Goal: Find specific page/section: Find specific page/section

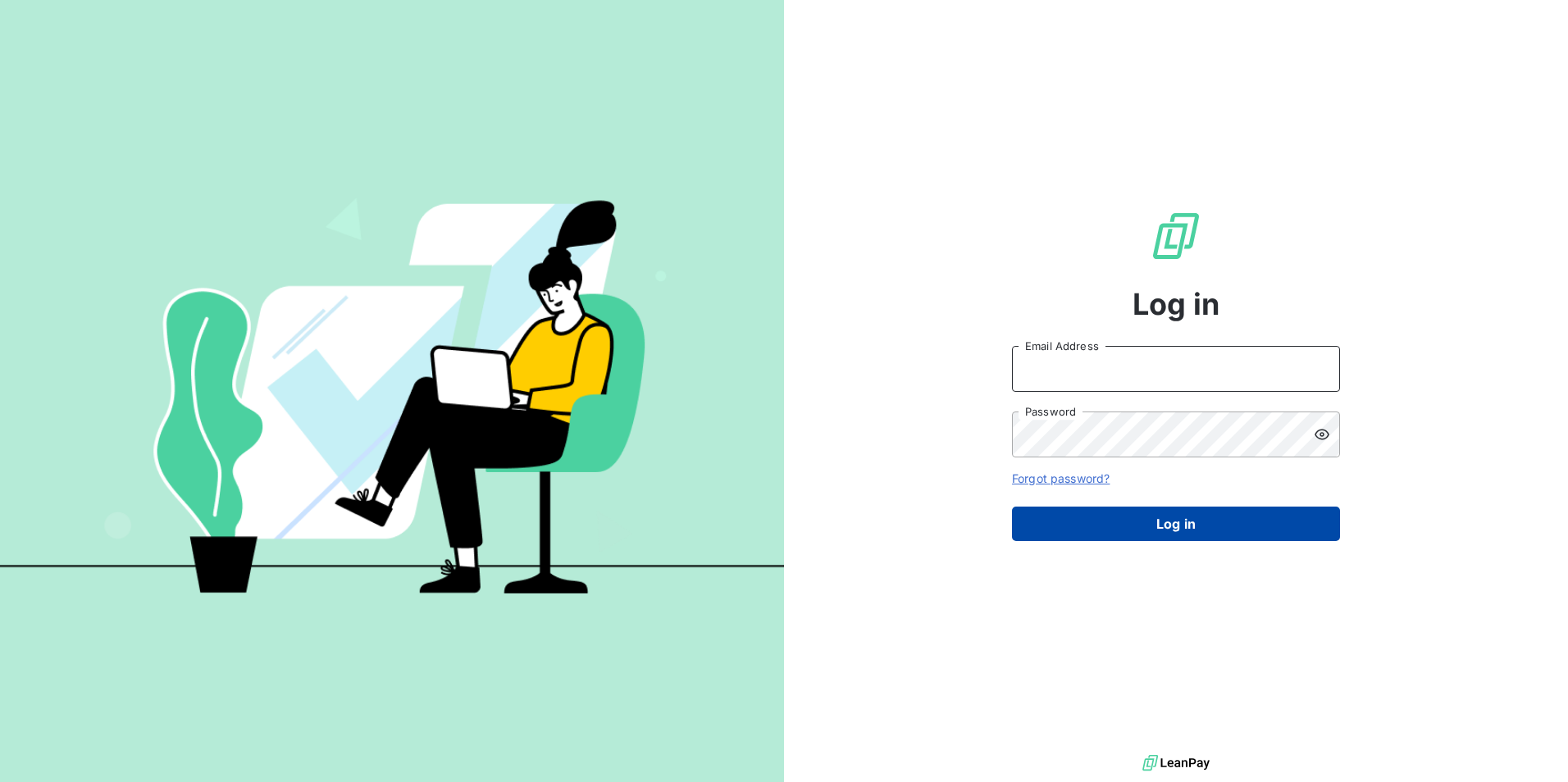
type input "cgallot@newcliptechnics.com"
click at [1115, 523] on button "Log in" at bounding box center [1176, 523] width 328 height 34
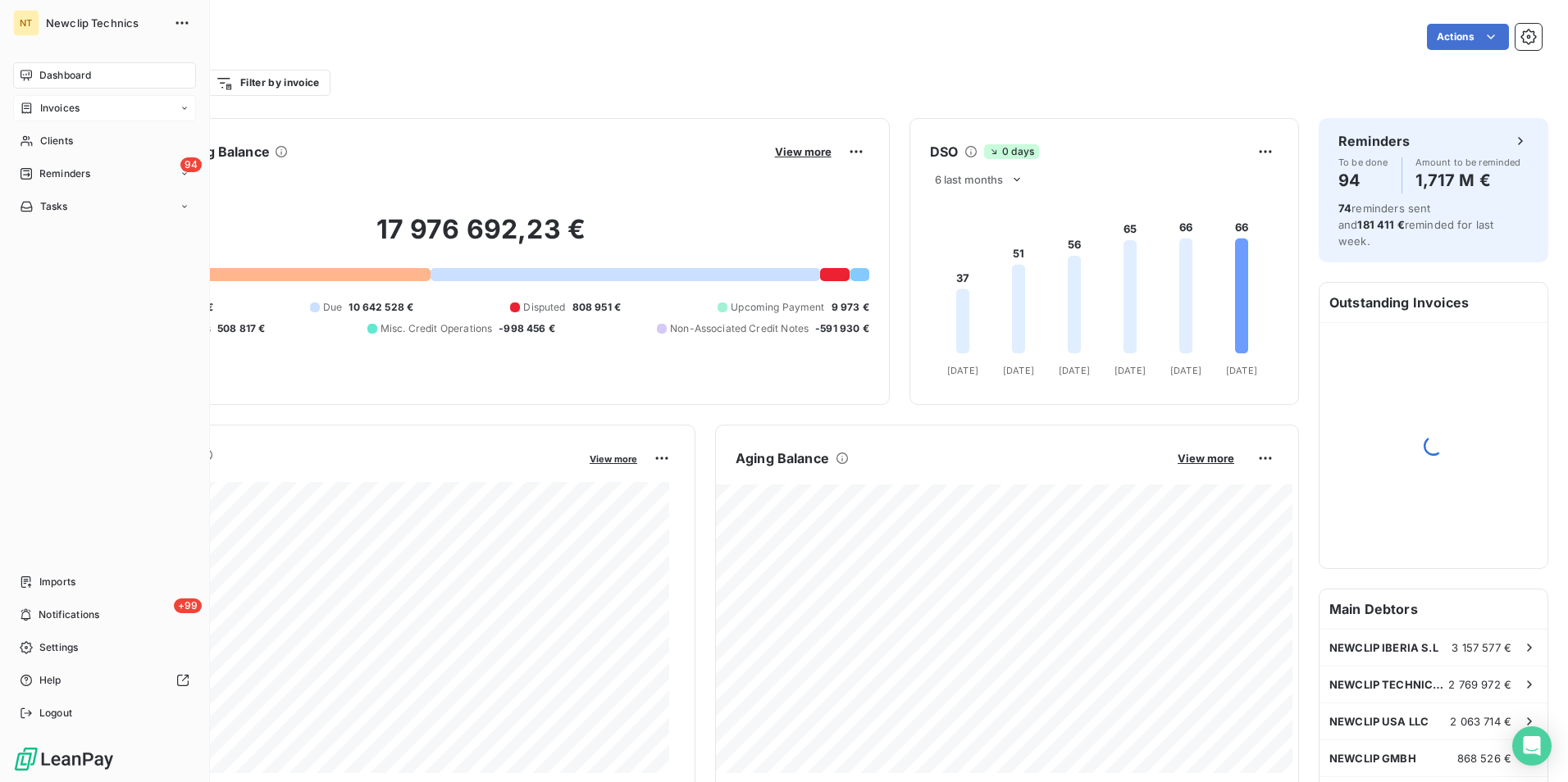
click at [49, 104] on span "Invoices" at bounding box center [60, 108] width 40 height 15
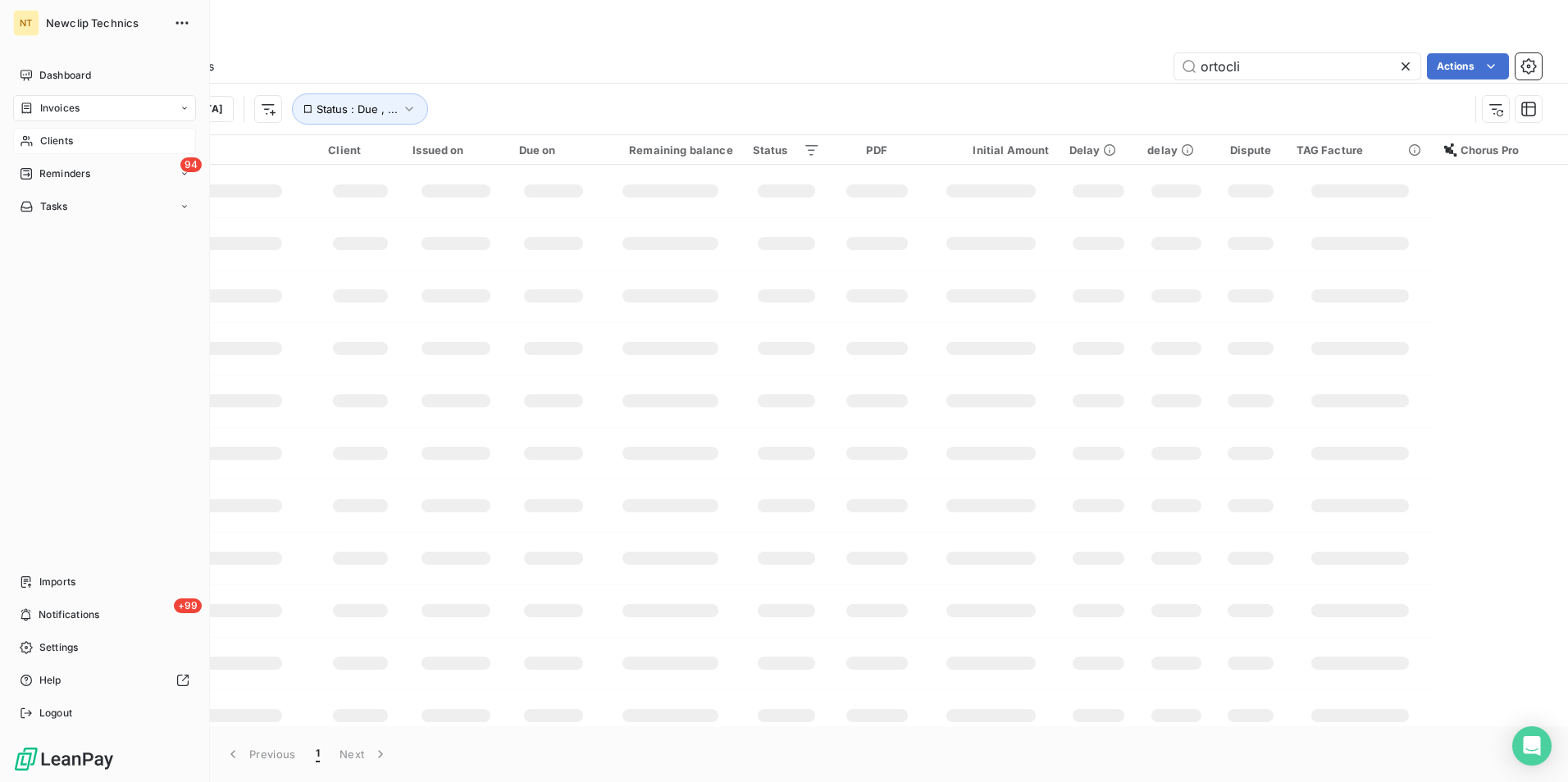
click at [80, 136] on div "Clients" at bounding box center [104, 141] width 182 height 26
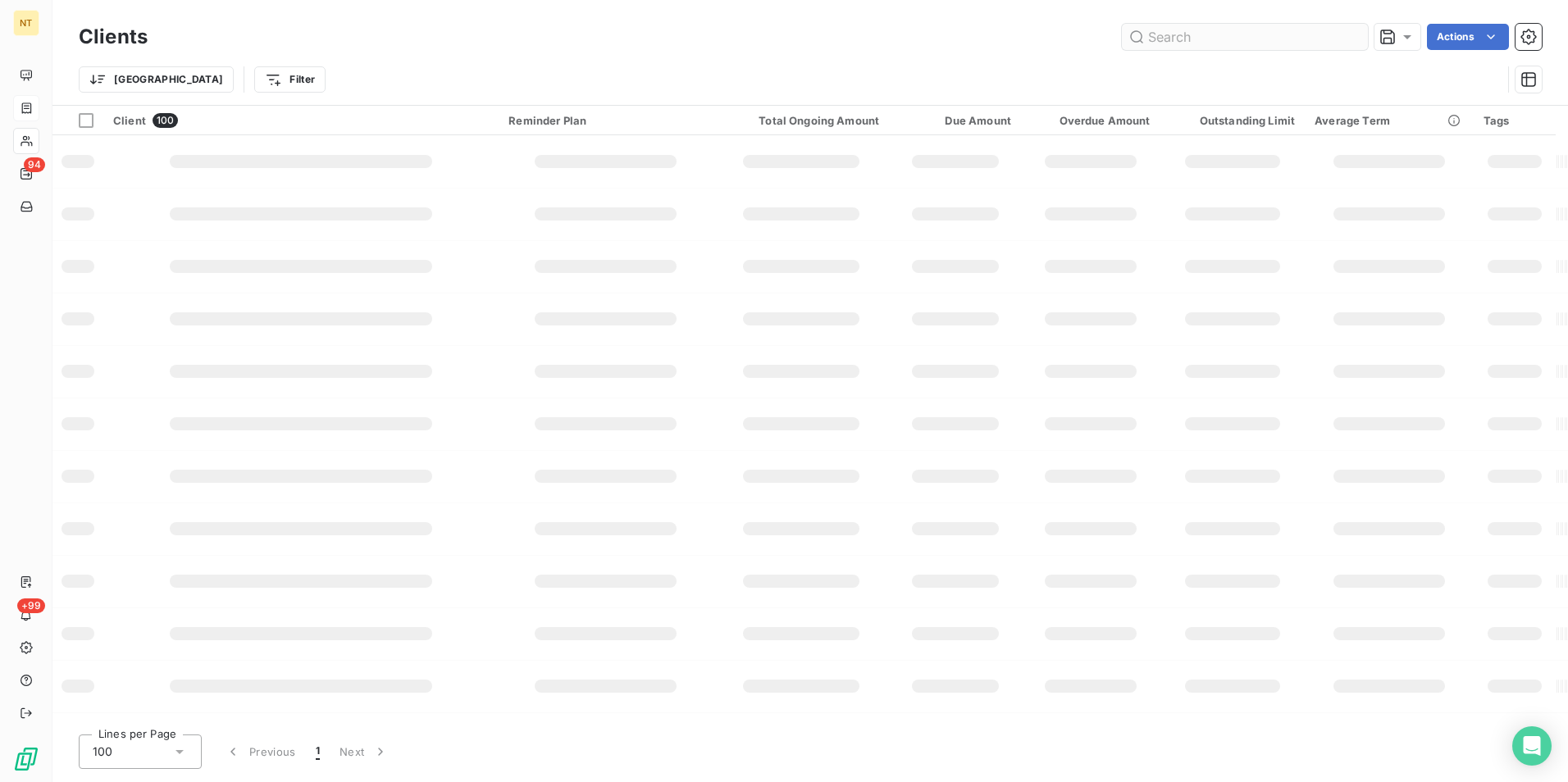
click at [1193, 45] on input "text" at bounding box center [1245, 37] width 246 height 26
type input "medic"
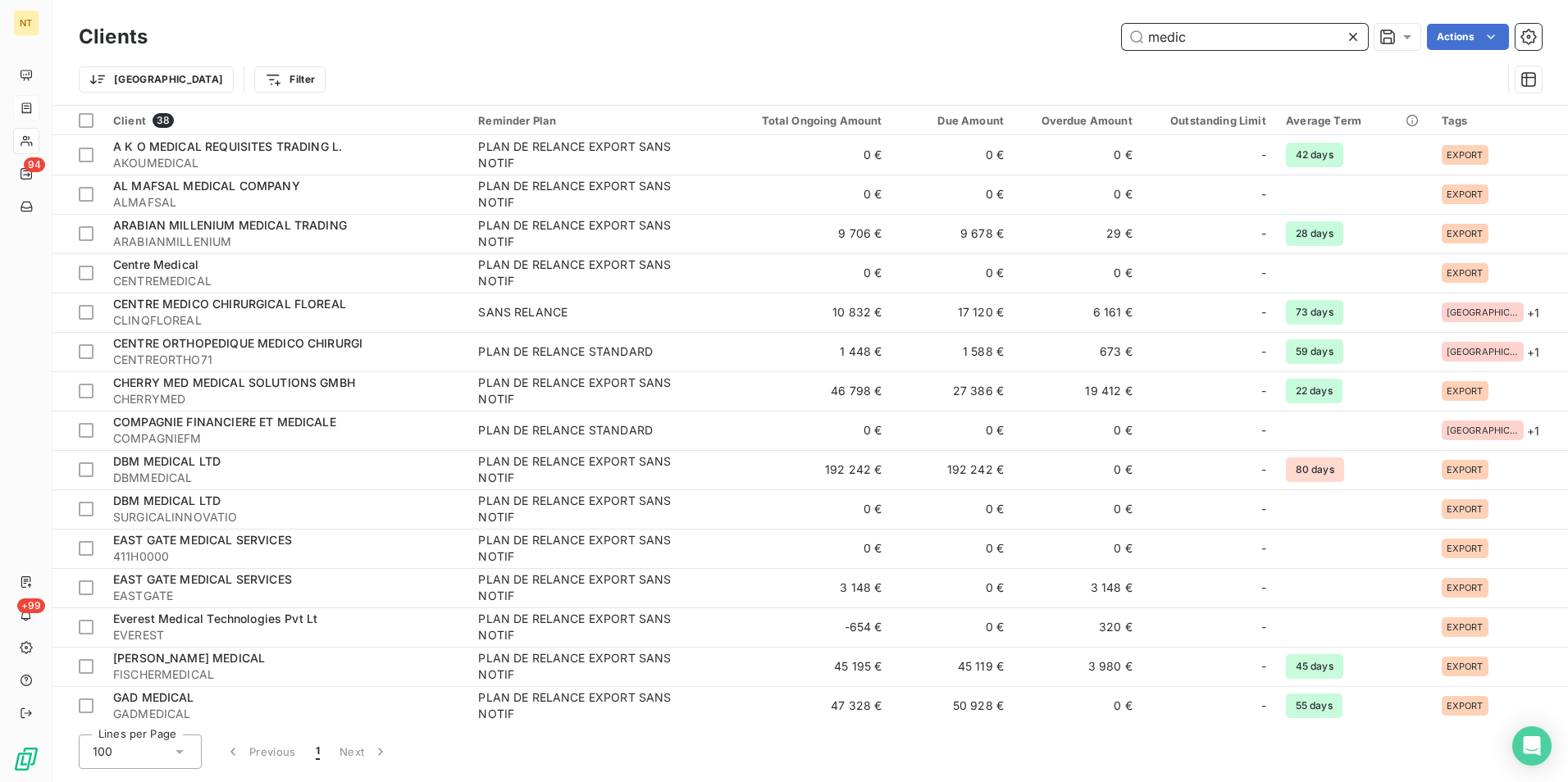
click at [1184, 39] on input "medic" at bounding box center [1245, 37] width 246 height 26
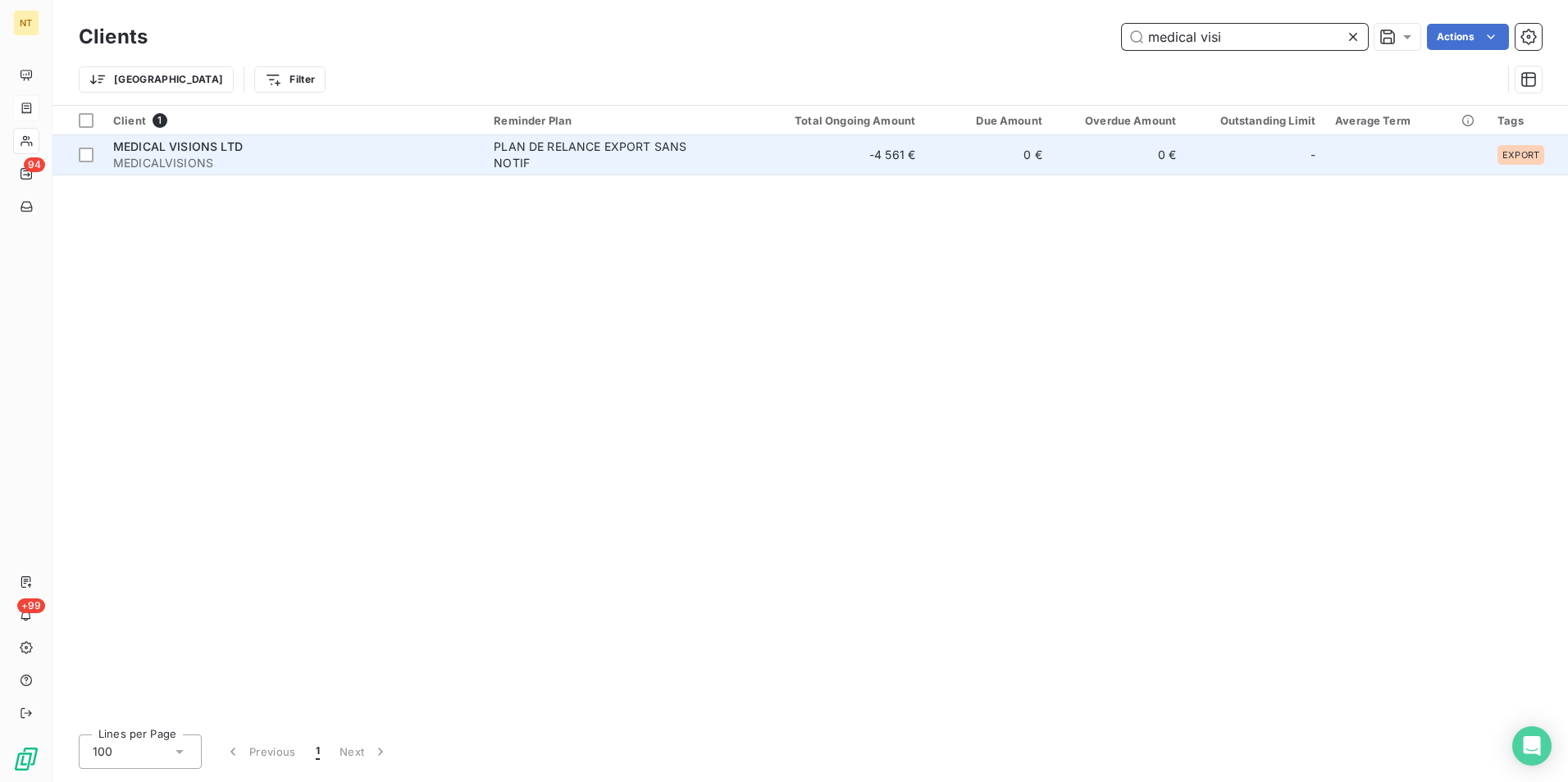
type input "medical visi"
click at [1052, 158] on td "0 €" at bounding box center [989, 155] width 127 height 40
